Goal: Task Accomplishment & Management: Manage account settings

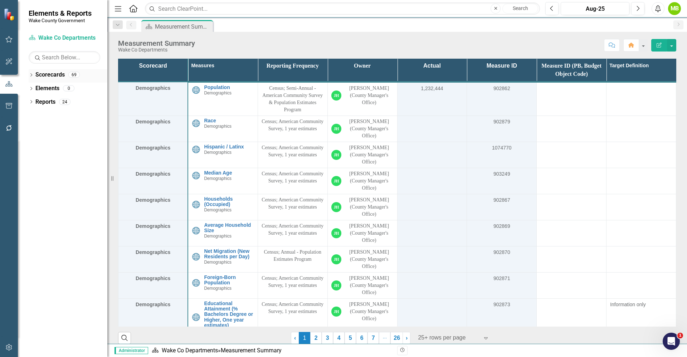
click at [33, 77] on icon "Dropdown" at bounding box center [31, 76] width 5 height 4
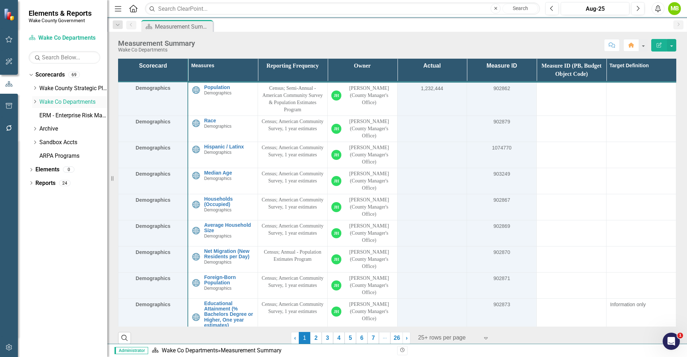
click at [35, 101] on icon "Dropdown" at bounding box center [34, 101] width 5 height 4
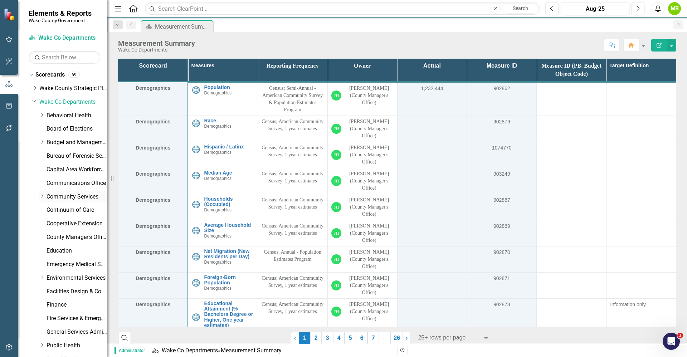
click at [41, 198] on div "Dropdown" at bounding box center [41, 196] width 5 height 6
click at [75, 237] on link "Planning, Development and Inspections (PDI)" at bounding box center [81, 237] width 54 height 8
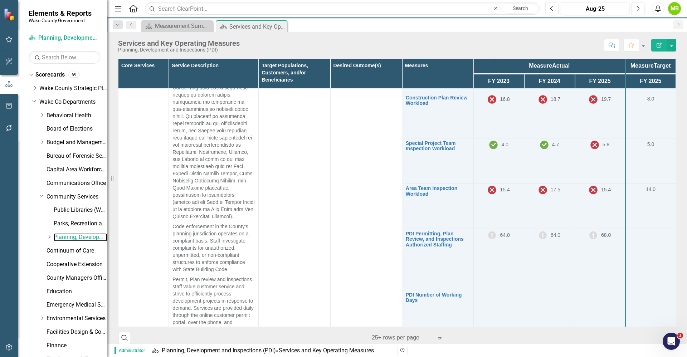
scroll to position [644, 0]
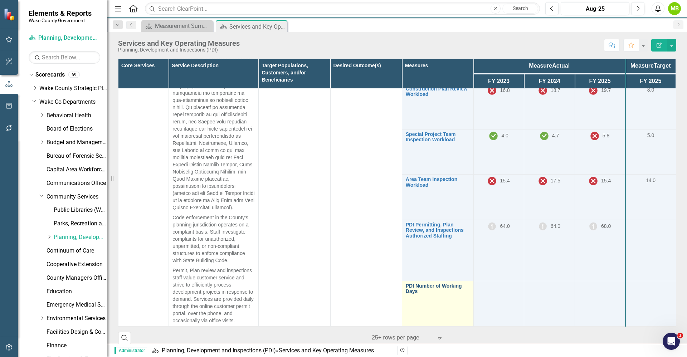
click at [424, 290] on link "PDI Number of Working Days" at bounding box center [438, 288] width 64 height 11
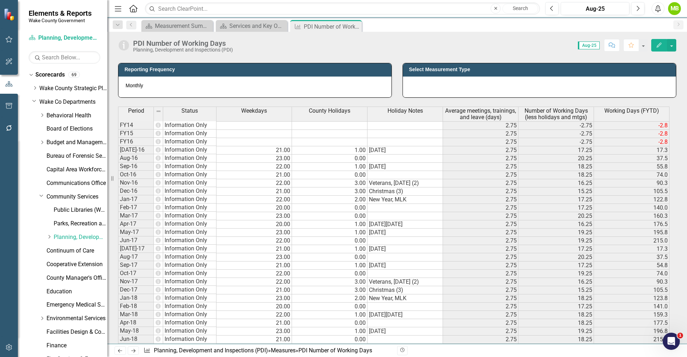
scroll to position [29, 0]
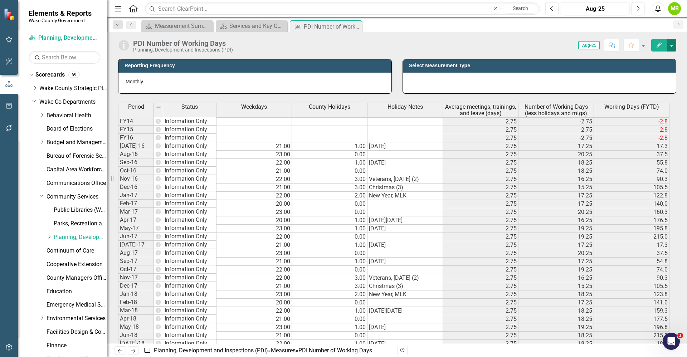
click at [672, 46] on button "button" at bounding box center [671, 45] width 9 height 13
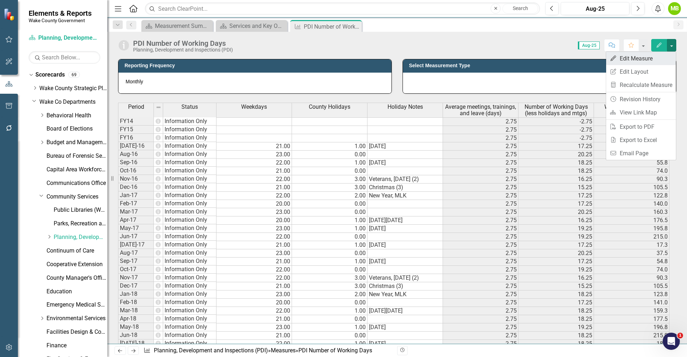
click at [652, 60] on link "Edit Edit Measure" at bounding box center [641, 58] width 70 height 13
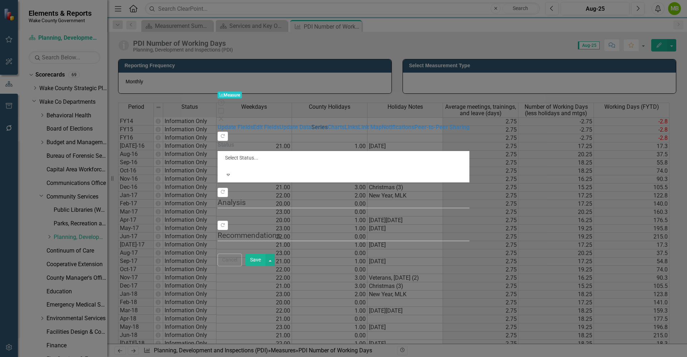
click at [311, 124] on link "Series" at bounding box center [319, 127] width 16 height 7
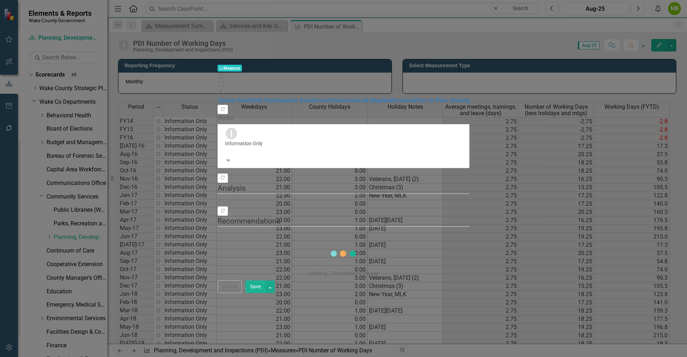
click at [469, 239] on div "Loading... One Moment Please" at bounding box center [343, 259] width 252 height 41
drag, startPoint x: 680, startPoint y: 132, endPoint x: 680, endPoint y: 137, distance: 5.4
click at [469, 239] on div "Loading... One Moment Please" at bounding box center [343, 259] width 252 height 41
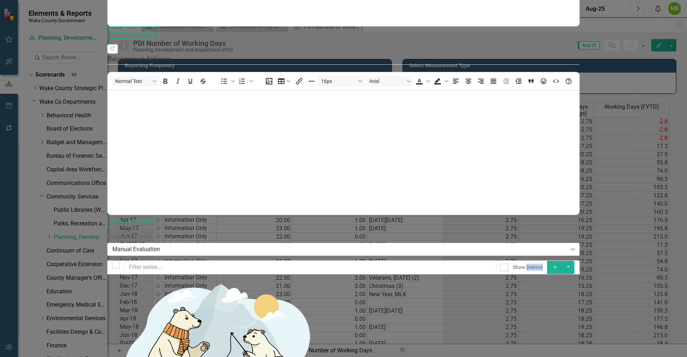
scroll to position [0, 0]
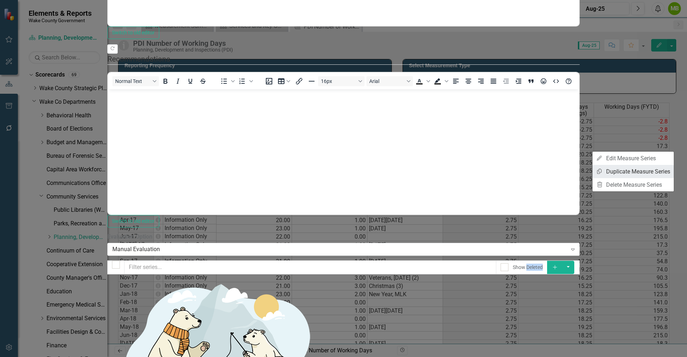
click at [646, 170] on link "Copy Duplicate Measure Series" at bounding box center [632, 171] width 81 height 13
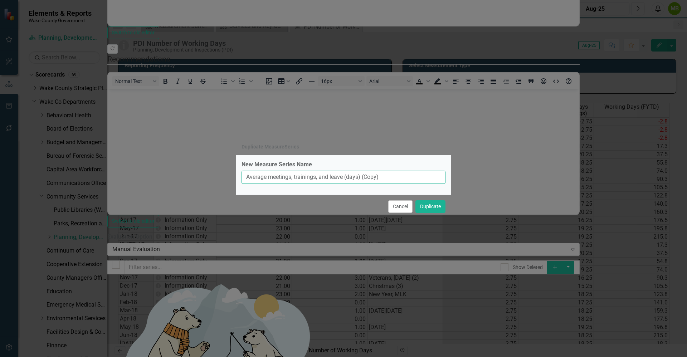
click at [247, 178] on input "Average meetings, trainings, and leave (days) (Copy)" at bounding box center [343, 177] width 204 height 13
click at [416, 179] on input "Inspection Avg meetings, trainings, and leave (days) (Copy)" at bounding box center [343, 177] width 204 height 13
type input "Inspection Avg meetings, trainings, and leave (days)"
click at [429, 210] on button "Duplicate" at bounding box center [430, 206] width 30 height 13
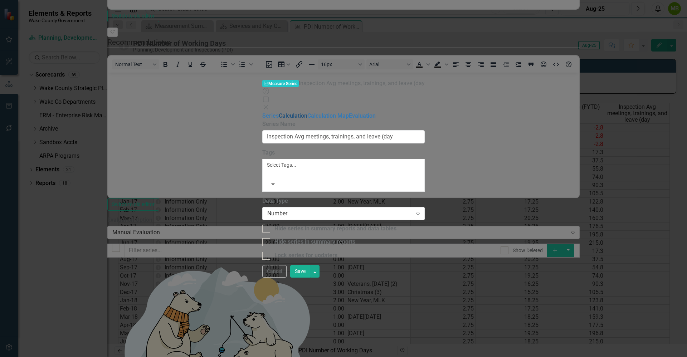
click at [279, 112] on link "Calculation" at bounding box center [293, 115] width 29 height 7
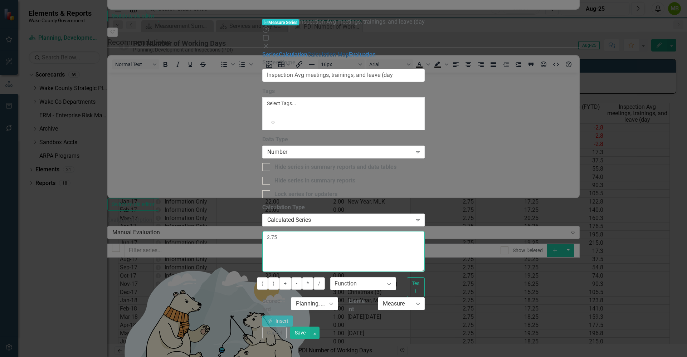
click at [262, 60] on div "Series Calculation Calculation Map Evaluation From this page, you can edit the …" at bounding box center [343, 189] width 163 height 276
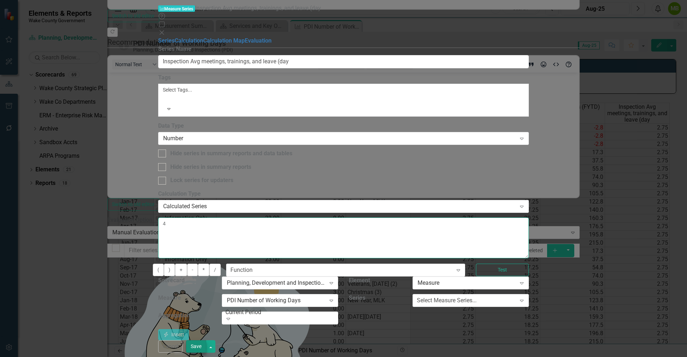
type textarea "4"
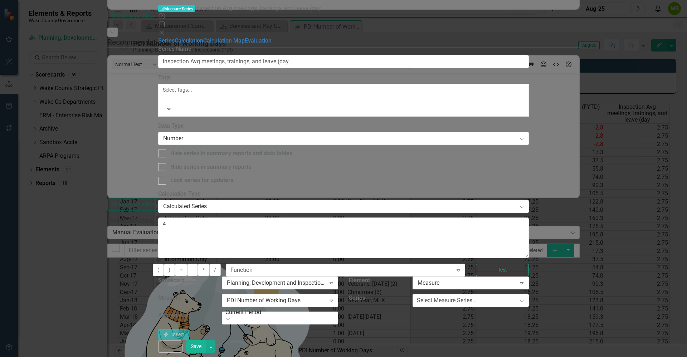
click at [206, 347] on button "Save" at bounding box center [196, 346] width 20 height 13
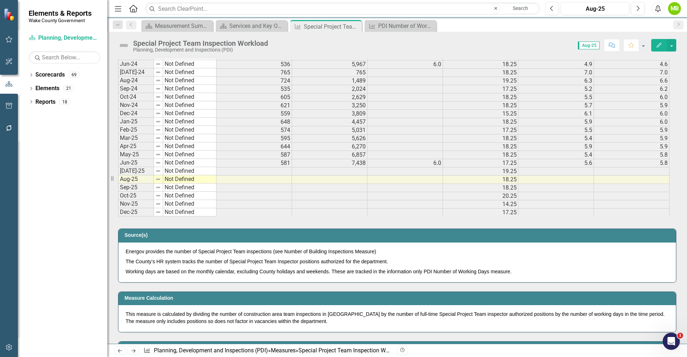
scroll to position [1401, 0]
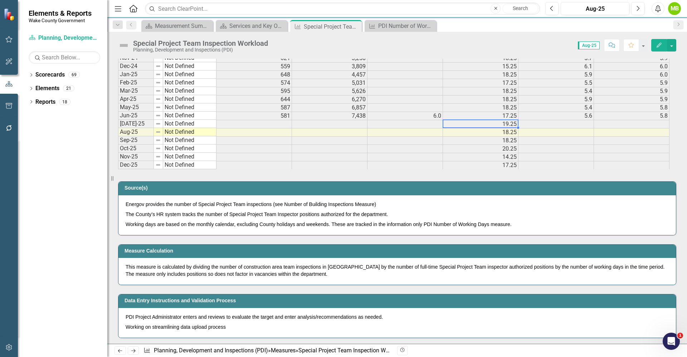
click at [473, 120] on td "19.25" at bounding box center [480, 124] width 75 height 8
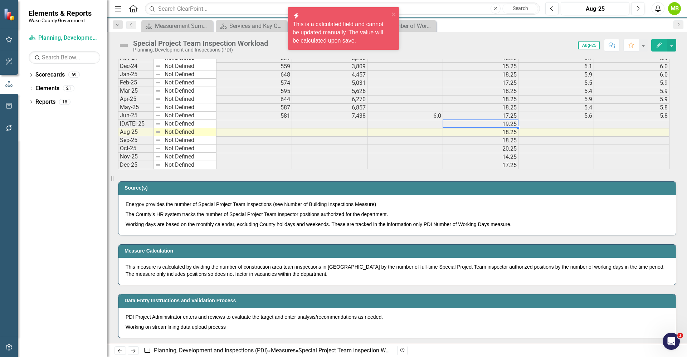
click at [389, 25] on div "icon.bolt This is a calculated field and cannot be updated manually. The value …" at bounding box center [340, 28] width 101 height 37
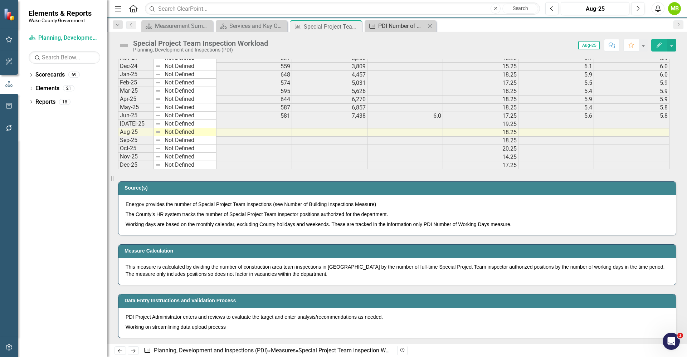
click at [418, 29] on div "PDI Number of Working Days" at bounding box center [401, 25] width 47 height 9
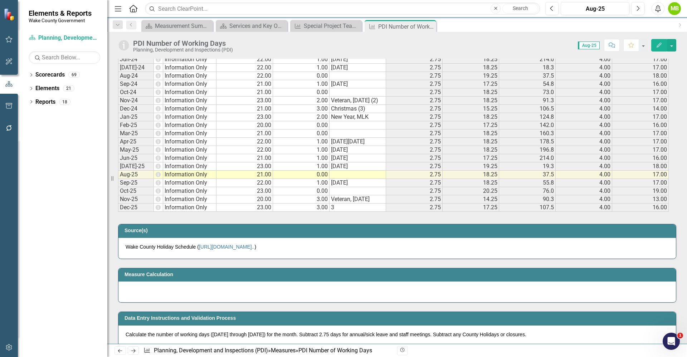
scroll to position [900, 0]
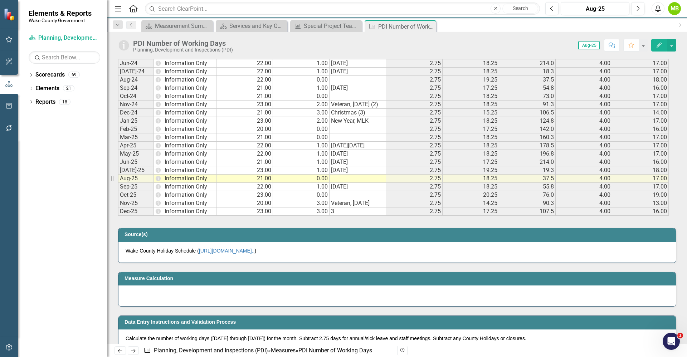
click at [229, 161] on td "21.00" at bounding box center [244, 162] width 57 height 8
click at [327, 26] on div "Special Project Team Inspection Workload" at bounding box center [327, 25] width 47 height 9
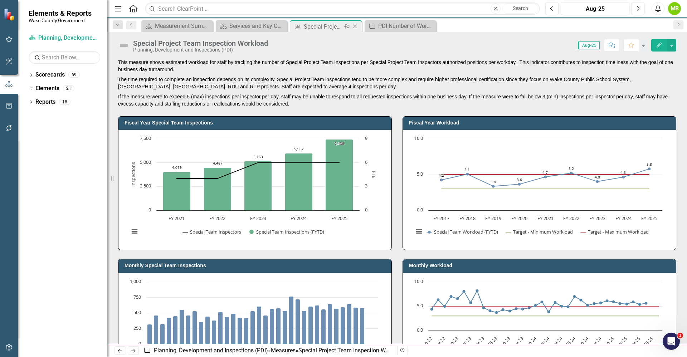
click at [322, 23] on div "Special Project Team Inspection Workload" at bounding box center [323, 26] width 38 height 9
click at [672, 46] on button "button" at bounding box center [671, 45] width 9 height 13
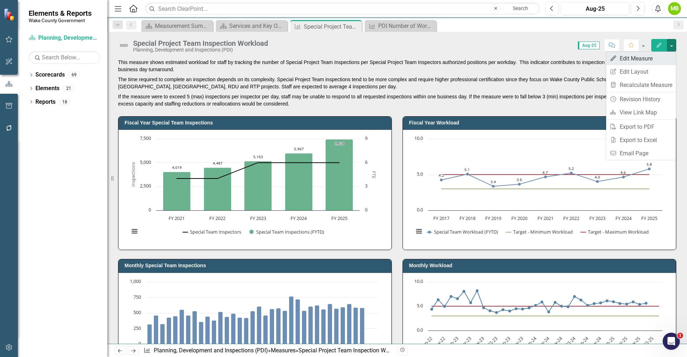
click at [633, 55] on link "Edit Edit Measure" at bounding box center [641, 58] width 70 height 13
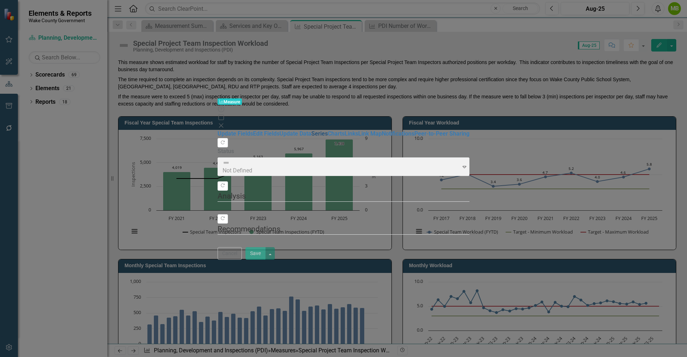
click at [311, 130] on link "Series" at bounding box center [319, 133] width 16 height 7
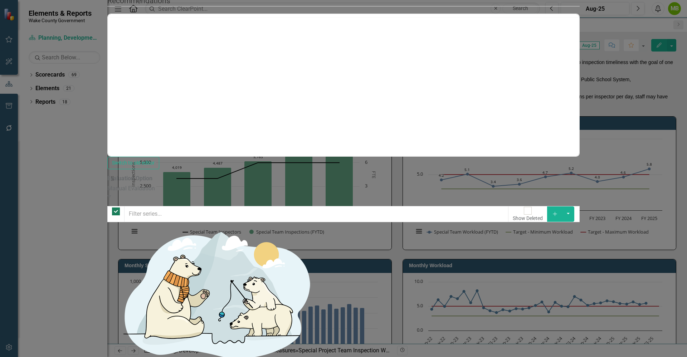
checkbox input "false"
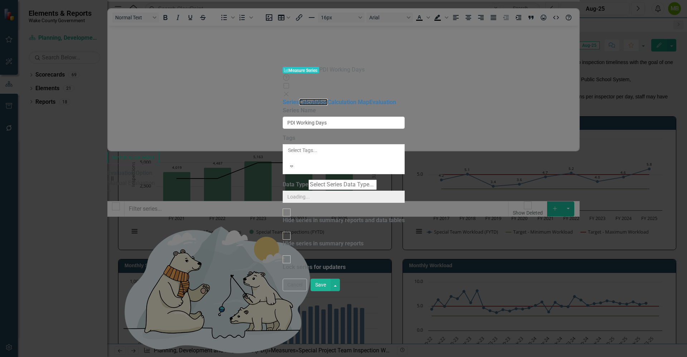
click at [299, 99] on link "Calculation" at bounding box center [313, 102] width 29 height 7
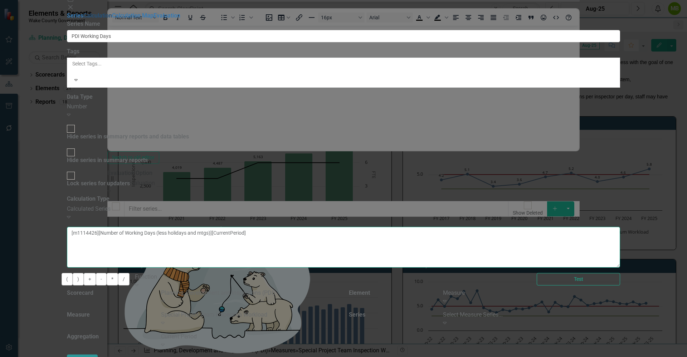
click at [169, 44] on div "Series Calculation Calculation Map Evaluation From this page, you can edit the …" at bounding box center [343, 188] width 553 height 353
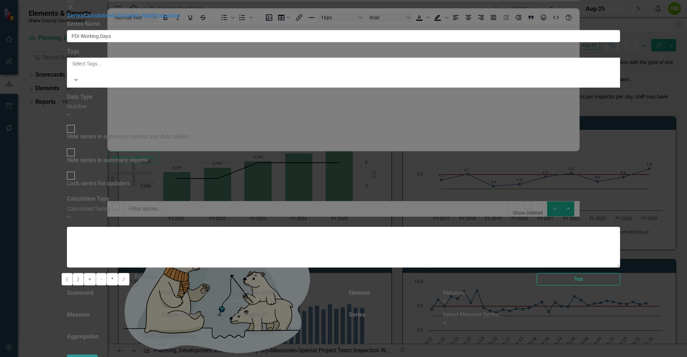
click at [338, 311] on div "Special Project Team Inspection Workload" at bounding box center [249, 315] width 177 height 8
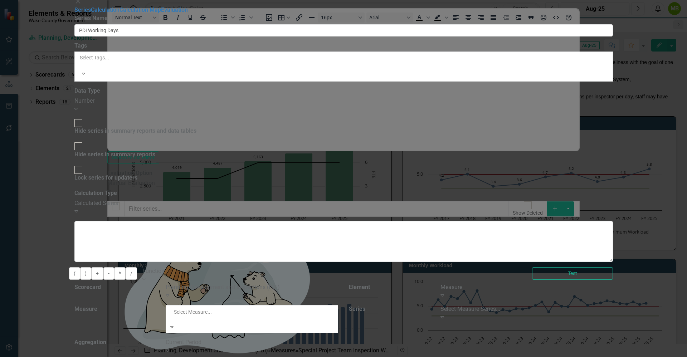
scroll to position [158, 0]
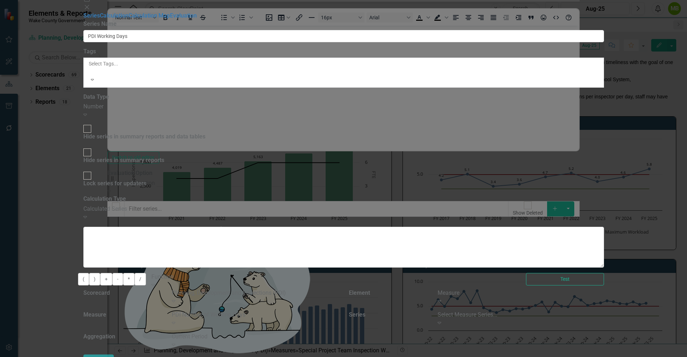
click at [579, 311] on div "Select Measure Series..." at bounding box center [520, 315] width 166 height 8
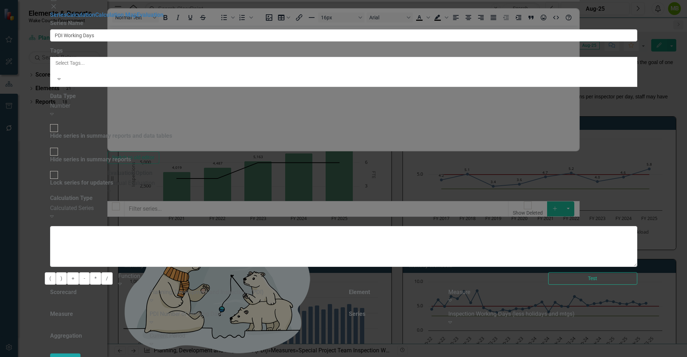
click at [81, 353] on button "Insert Insert" at bounding box center [65, 359] width 31 height 13
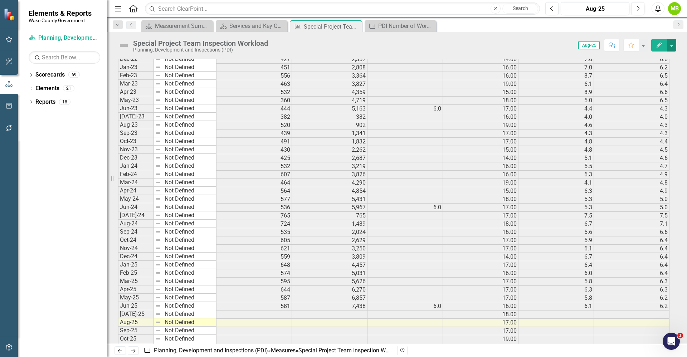
scroll to position [1271, 0]
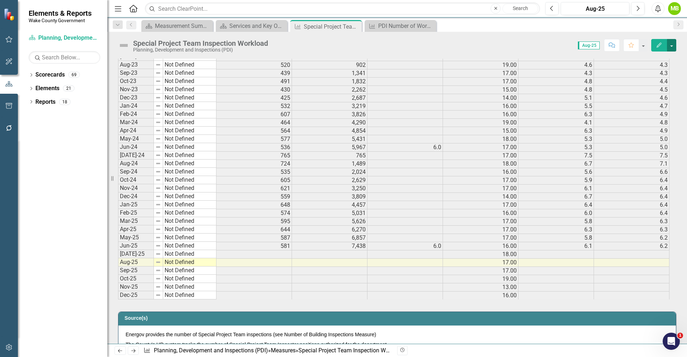
click at [670, 46] on button "button" at bounding box center [671, 45] width 9 height 13
click at [626, 62] on link "Edit Edit Measure" at bounding box center [641, 58] width 70 height 13
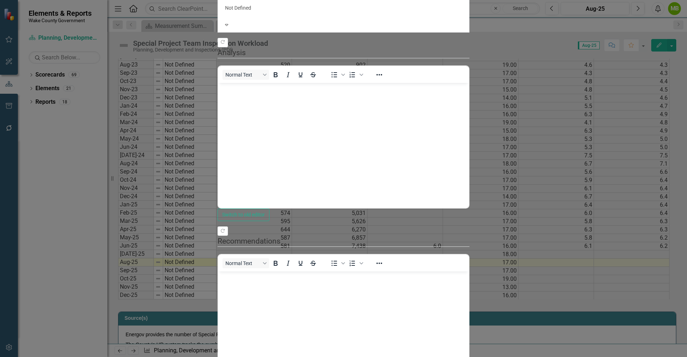
scroll to position [0, 0]
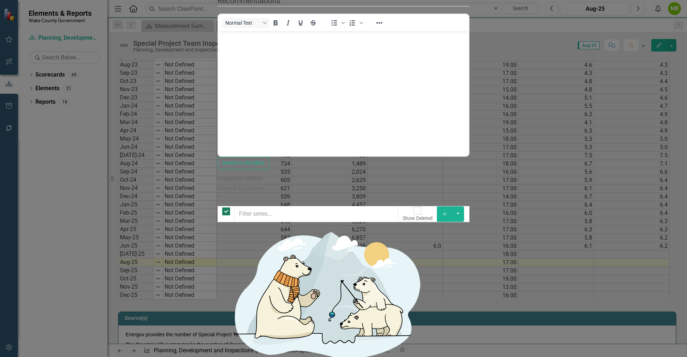
checkbox input "false"
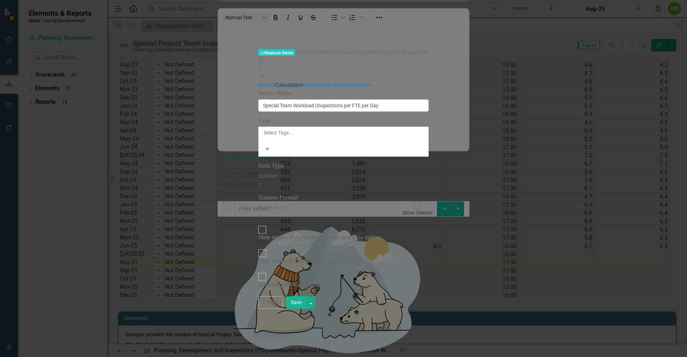
click at [275, 82] on link "Calculation" at bounding box center [289, 85] width 29 height 7
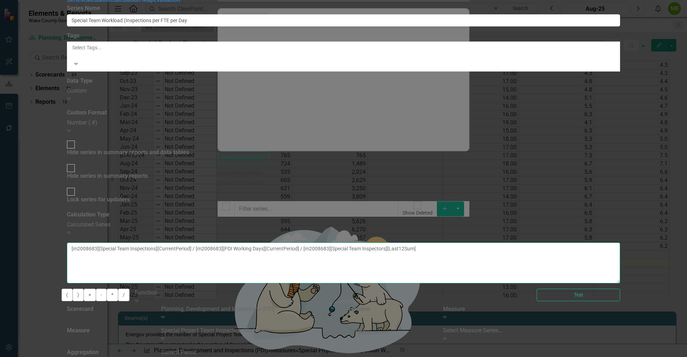
drag, startPoint x: 566, startPoint y: 58, endPoint x: 430, endPoint y: 62, distance: 136.3
click at [430, 242] on textarea "[m2008683][Special Team Inspections][CurrentPeriod] / [m2008683][PDI Working Da…" at bounding box center [343, 262] width 553 height 41
type textarea "[m2008683][Special Team Inspections][CurrentPeriod] / / [m2008683][Special Team…"
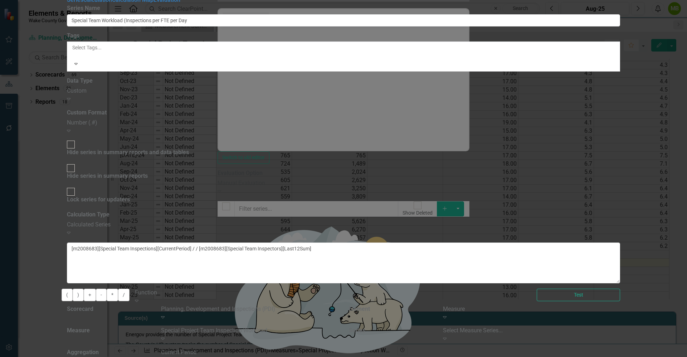
click at [338, 327] on div "Special Project Team Inspection Workload" at bounding box center [249, 331] width 177 height 8
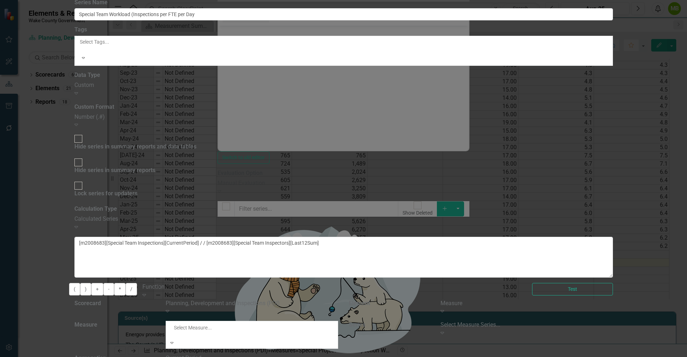
scroll to position [158, 0]
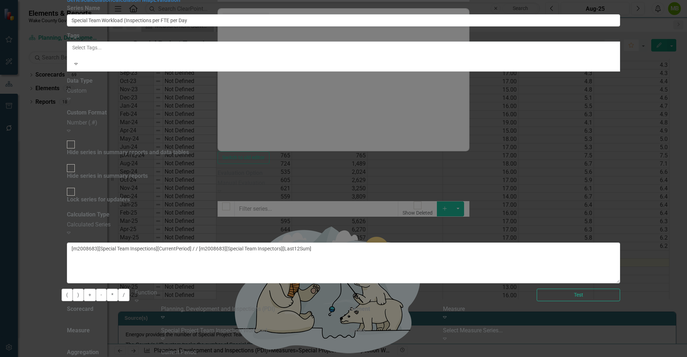
click at [620, 327] on div "Select Measure Series..." at bounding box center [531, 331] width 177 height 8
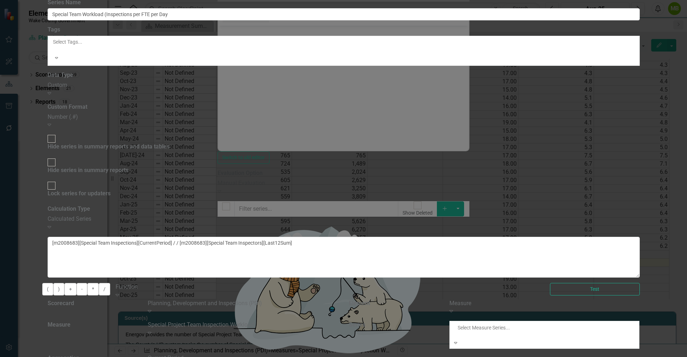
scroll to position [0, 0]
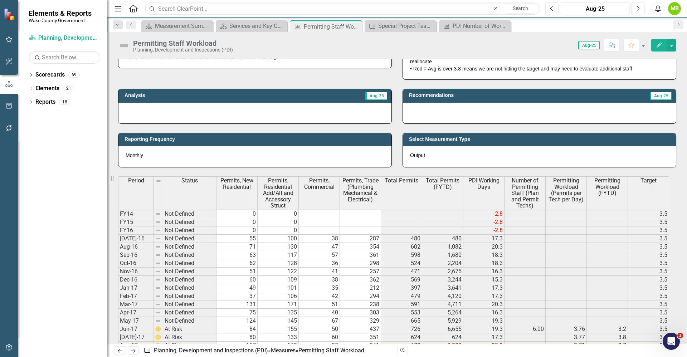
scroll to position [392, 0]
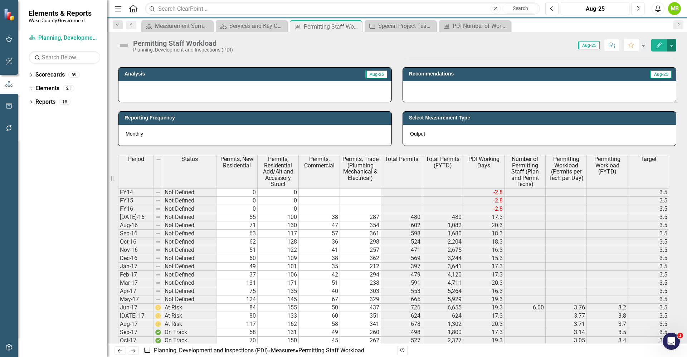
click at [674, 46] on button "button" at bounding box center [671, 45] width 9 height 13
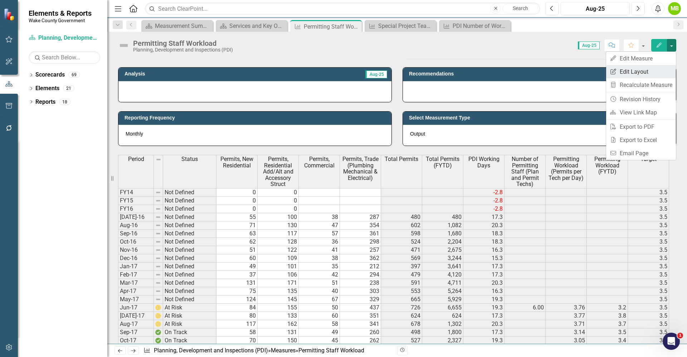
click at [644, 65] on link "Edit Report Edit Layout" at bounding box center [641, 71] width 70 height 13
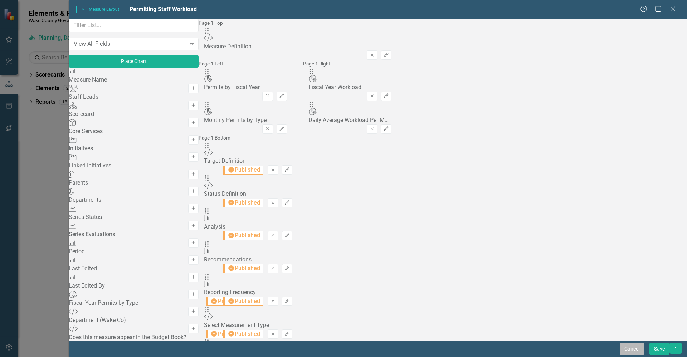
click at [631, 348] on button "Cancel" at bounding box center [631, 349] width 24 height 13
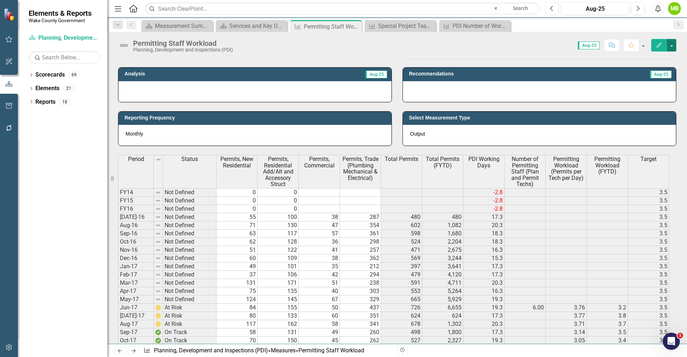
click at [671, 46] on button "button" at bounding box center [671, 45] width 9 height 13
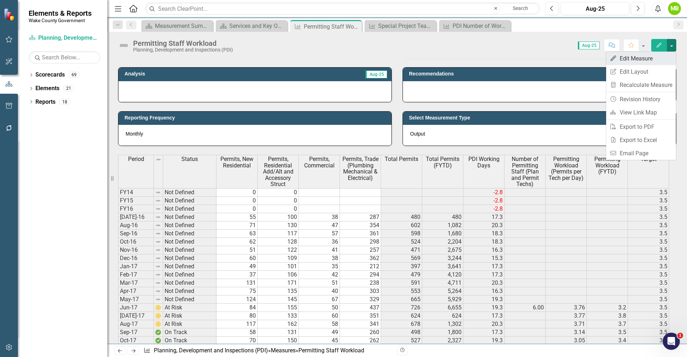
click at [651, 61] on link "Edit Edit Measure" at bounding box center [641, 58] width 70 height 13
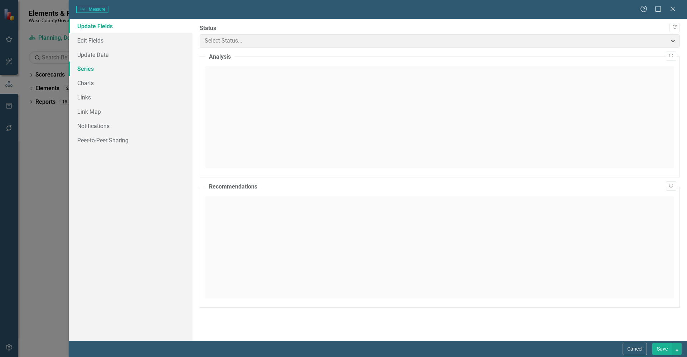
click at [89, 68] on link "Series" at bounding box center [131, 69] width 124 height 14
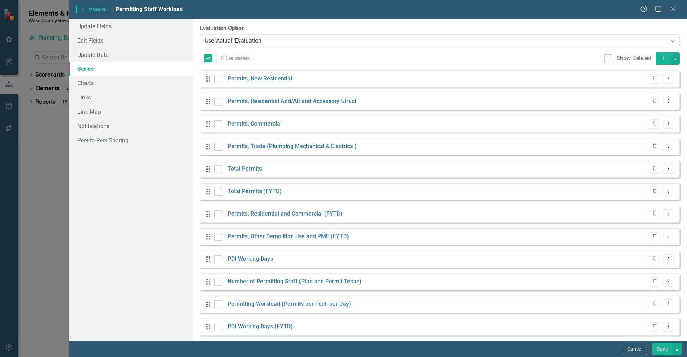
click at [660, 57] on icon "Add" at bounding box center [663, 57] width 6 height 5
checkbox input "false"
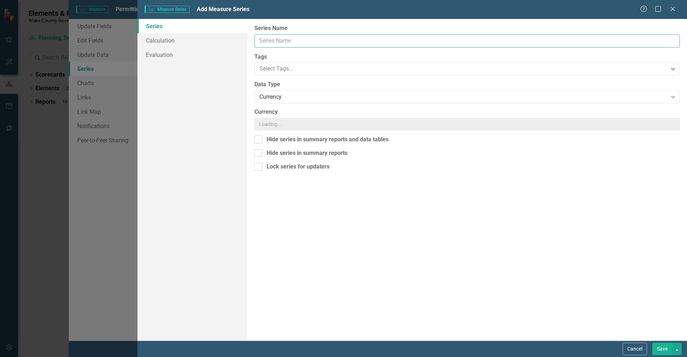
click at [314, 39] on input "Series Name" at bounding box center [466, 40] width 425 height 13
type input "Permits Reviewed"
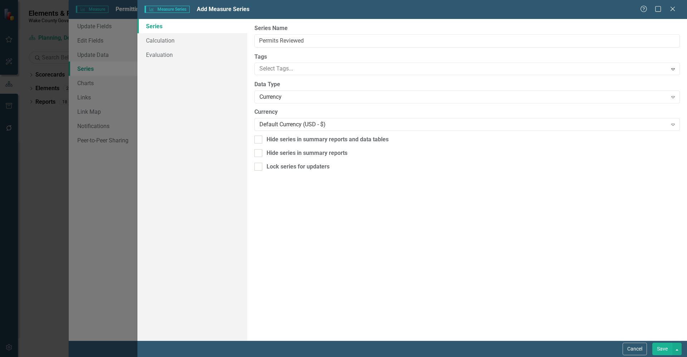
click at [664, 344] on button "Save" at bounding box center [662, 349] width 20 height 13
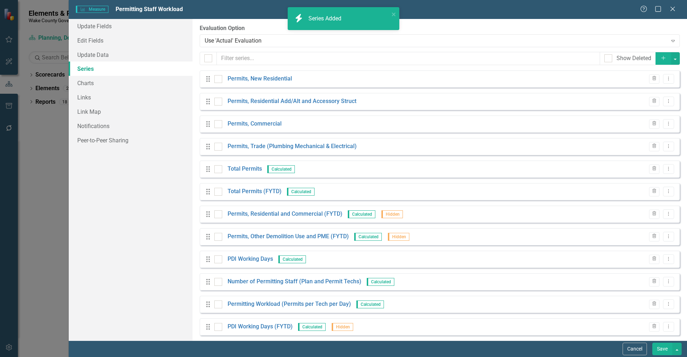
click at [655, 55] on button "Add" at bounding box center [663, 58] width 16 height 13
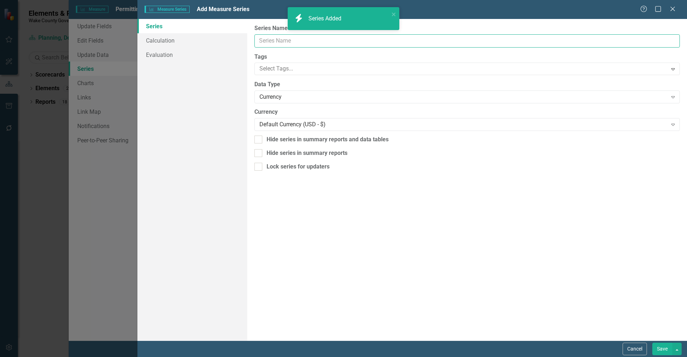
click at [371, 41] on input "Series Name" at bounding box center [466, 40] width 425 height 13
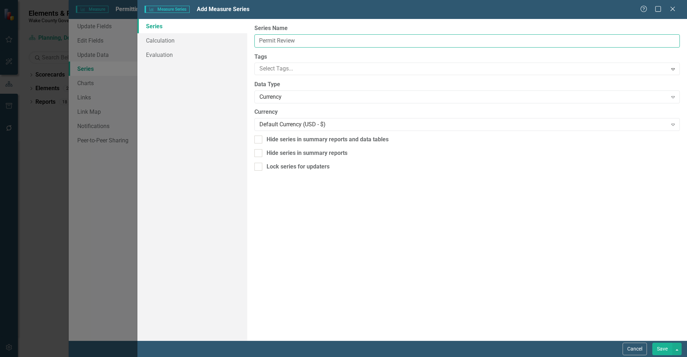
type input "Permit Reviewe"
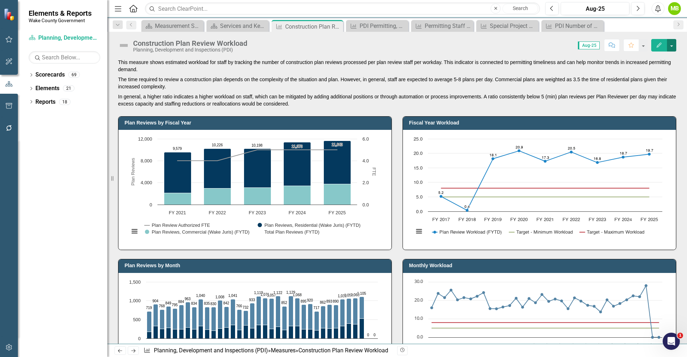
click at [673, 47] on button "button" at bounding box center [671, 45] width 9 height 13
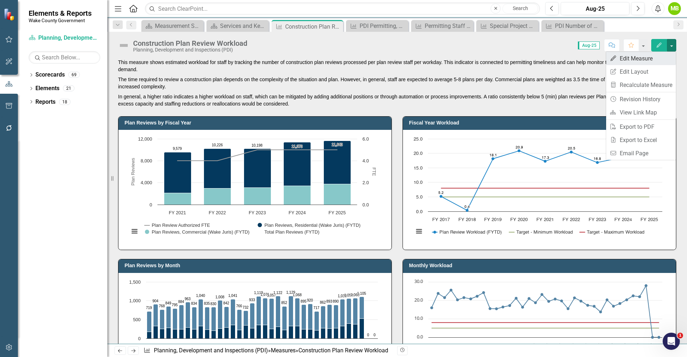
click at [645, 58] on link "Edit Edit Measure" at bounding box center [641, 58] width 70 height 13
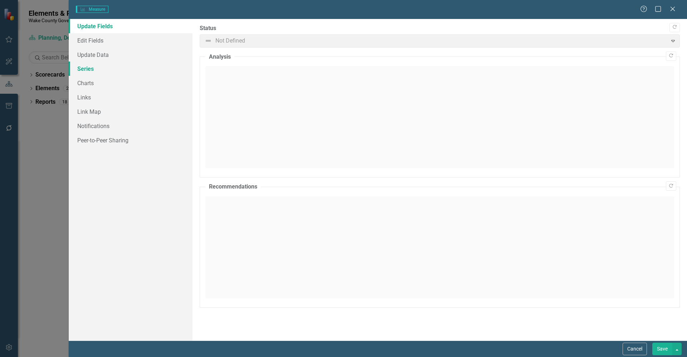
click at [88, 70] on link "Series" at bounding box center [131, 69] width 124 height 14
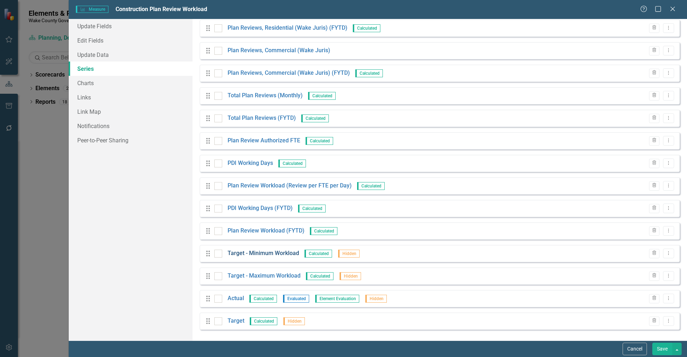
click at [276, 256] on link "Target - Minimum Workload" at bounding box center [263, 253] width 72 height 8
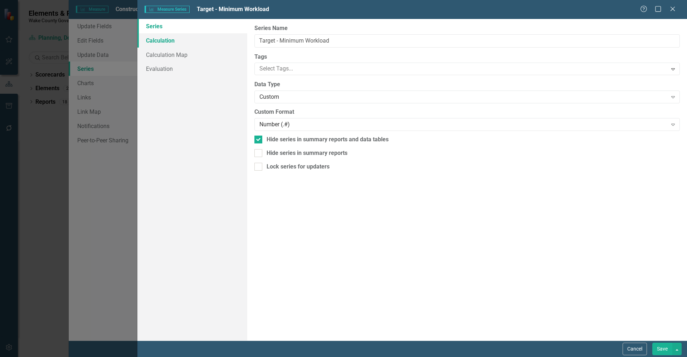
click at [171, 42] on link "Calculation" at bounding box center [192, 40] width 110 height 14
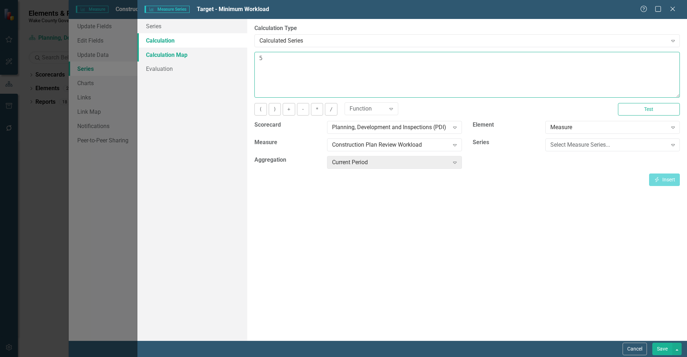
click at [227, 58] on div "Series Calculation Calculation Map Evaluation From this page, you can edit the …" at bounding box center [411, 180] width 549 height 322
type textarea "14"
click at [664, 349] on button "Save" at bounding box center [662, 349] width 20 height 13
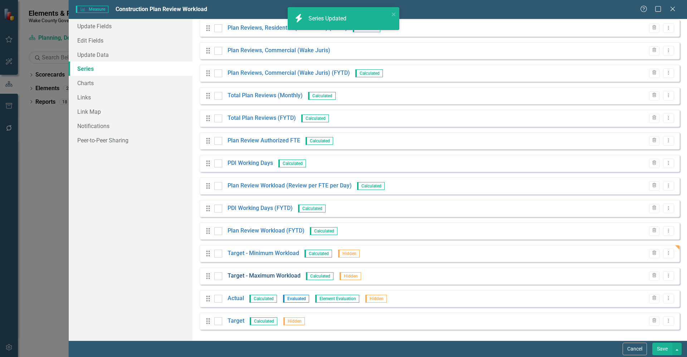
click at [256, 275] on link "Target - Maximum Workload" at bounding box center [263, 276] width 73 height 8
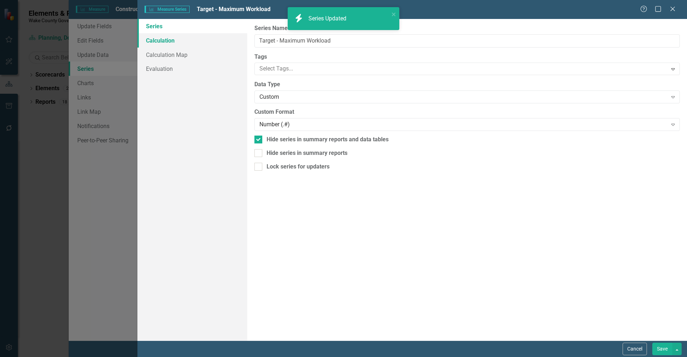
click at [172, 41] on link "Calculation" at bounding box center [192, 40] width 110 height 14
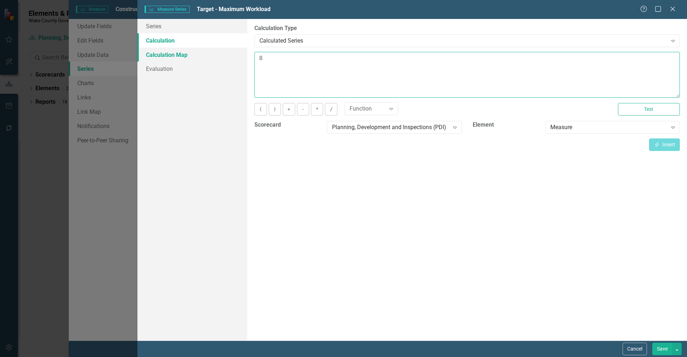
click at [242, 59] on div "Series Calculation Calculation Map Evaluation From this page, you can edit the …" at bounding box center [411, 180] width 549 height 322
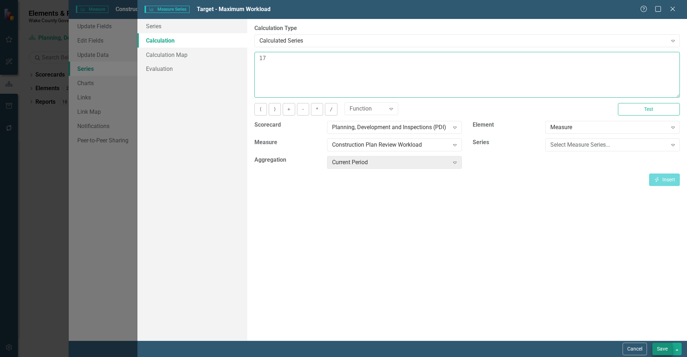
type textarea "17"
click at [654, 346] on button "Save" at bounding box center [662, 349] width 20 height 13
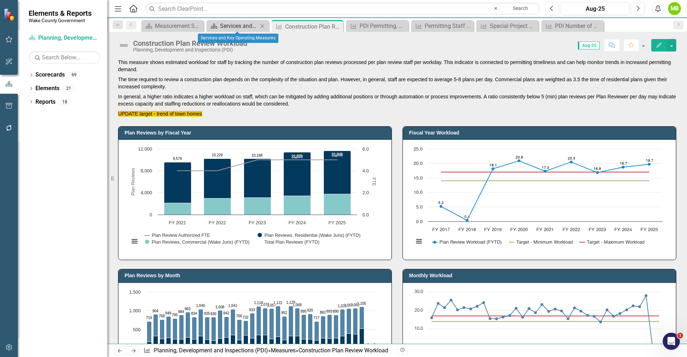
click at [245, 25] on div "Services and Key Operating Measures" at bounding box center [239, 25] width 38 height 9
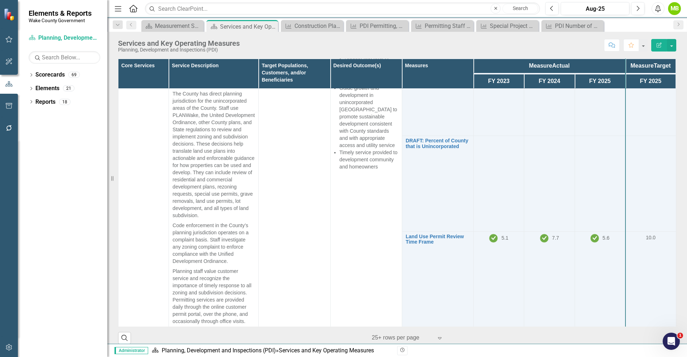
scroll to position [95, 0]
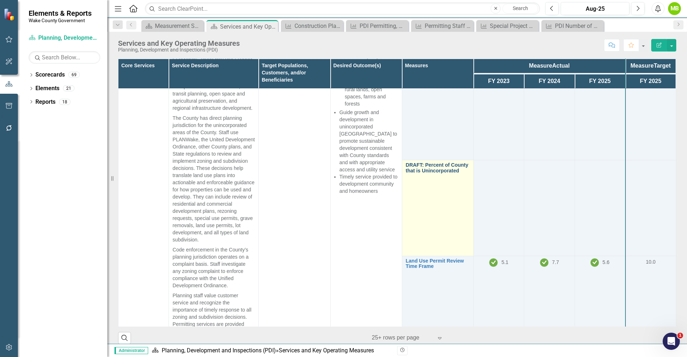
click at [427, 173] on link "DRAFT: Percent of County that is Unincorporated" at bounding box center [438, 167] width 64 height 11
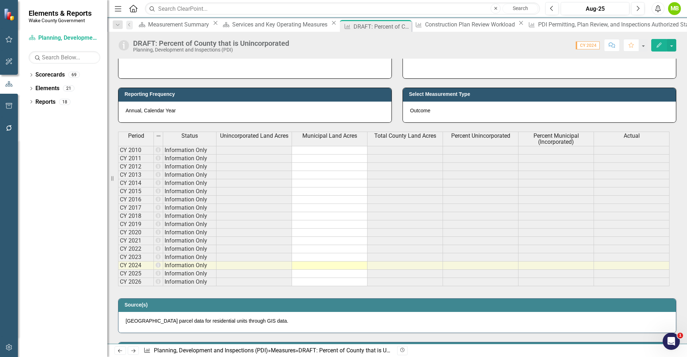
scroll to position [237, 0]
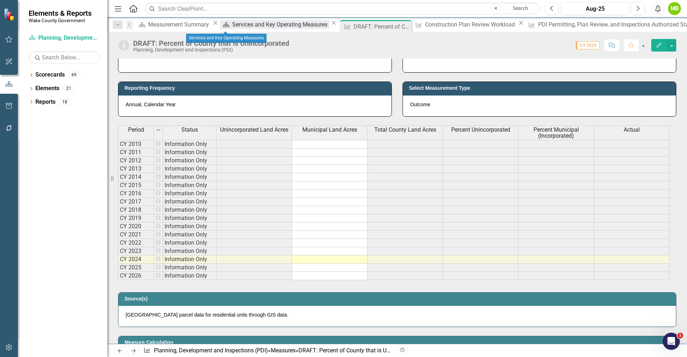
click at [232, 25] on div "Services and Key Operating Measures" at bounding box center [280, 24] width 97 height 9
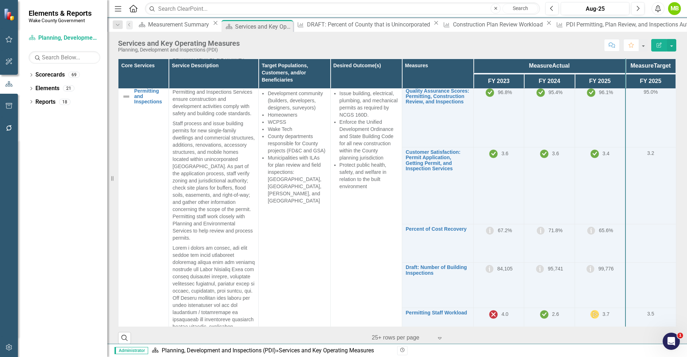
scroll to position [358, 0]
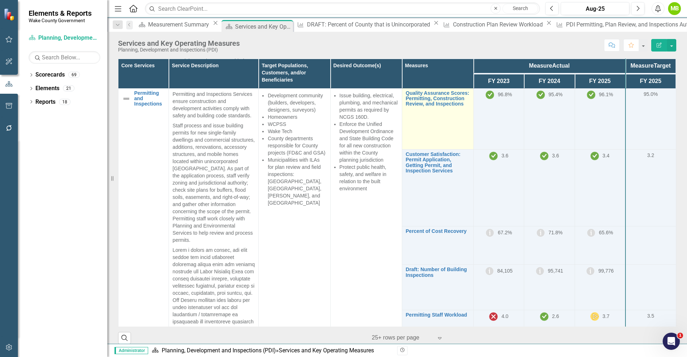
drag, startPoint x: 293, startPoint y: 263, endPoint x: 423, endPoint y: 146, distance: 175.8
click at [423, 146] on tr "Permitting and Inspections Link Map View Link Map Edit Edit Core Service Link O…" at bounding box center [397, 118] width 558 height 61
click at [413, 107] on link "Quality Assurance Scores: Permitting, Construction Review, and Inspections" at bounding box center [438, 98] width 64 height 16
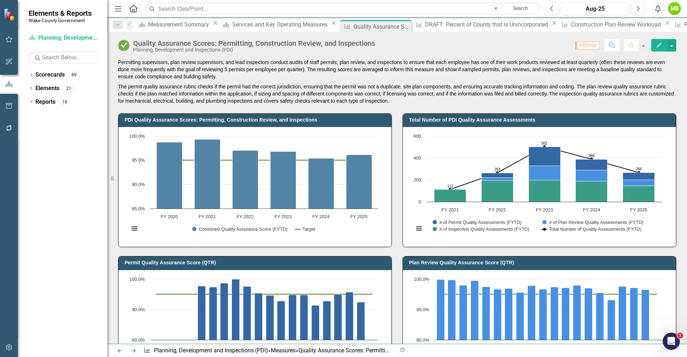
click at [676, 13] on div "MB" at bounding box center [674, 8] width 13 height 13
click at [562, 78] on p "Permitting supervisors, plan review supervisors, and lead inspectors conduct au…" at bounding box center [397, 70] width 558 height 23
